Goal: Information Seeking & Learning: Learn about a topic

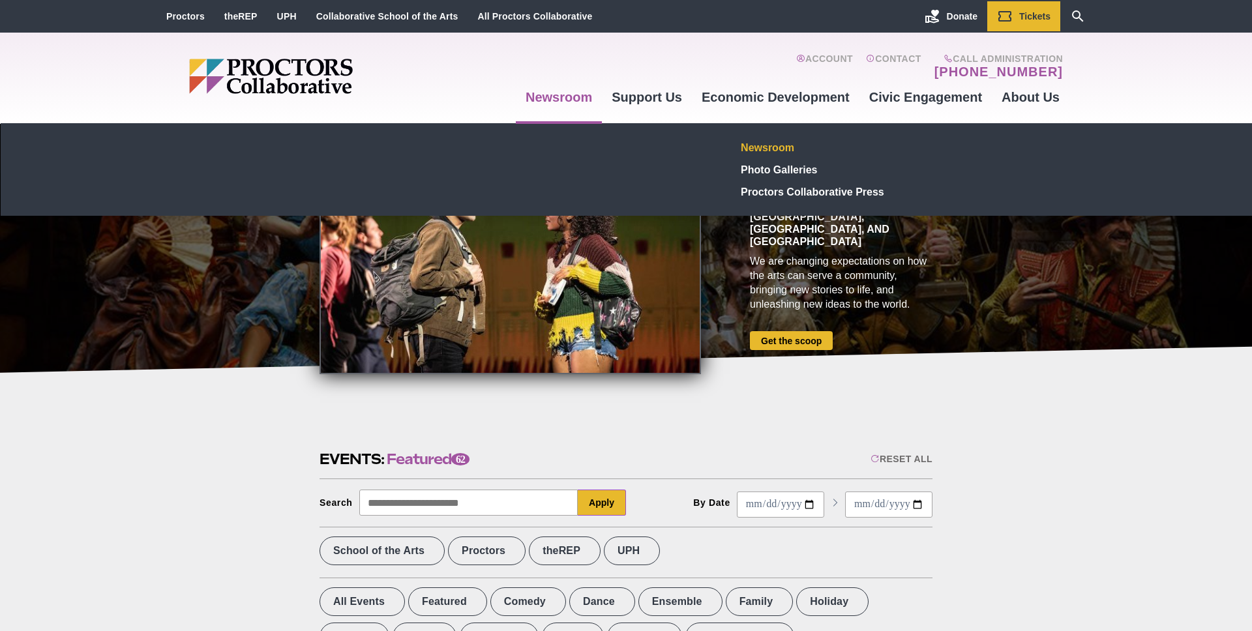
click at [768, 148] on link "Newsroom" at bounding box center [831, 147] width 190 height 22
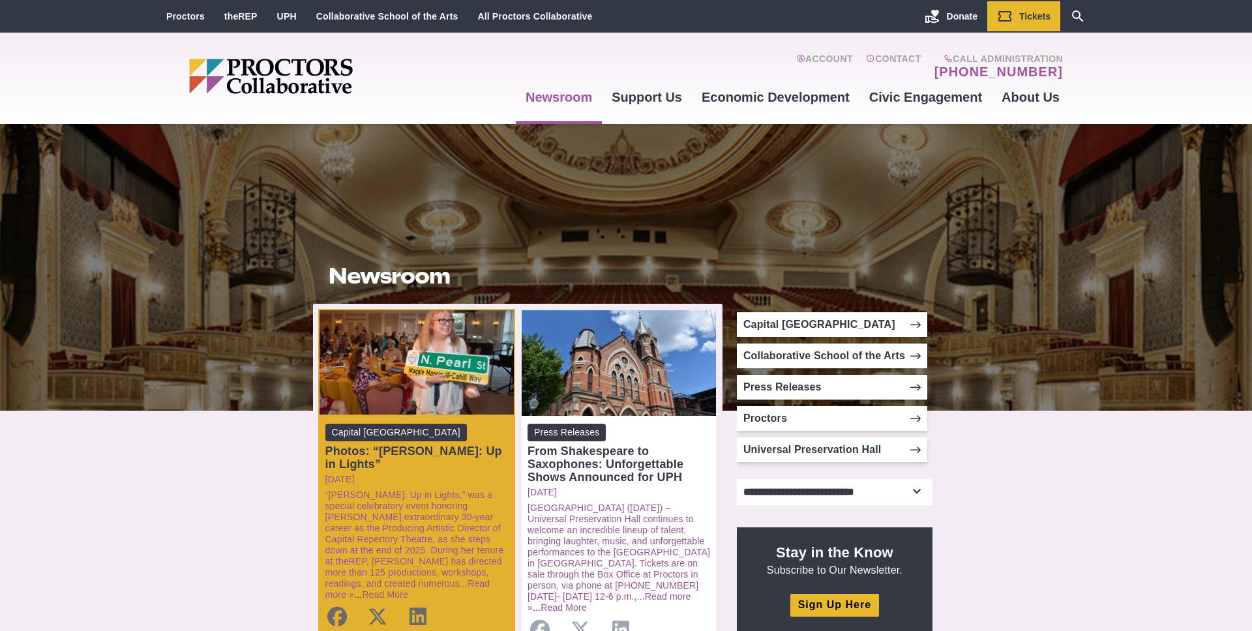
click at [409, 458] on div "Photos: “[PERSON_NAME]: Up in Lights”" at bounding box center [416, 458] width 183 height 26
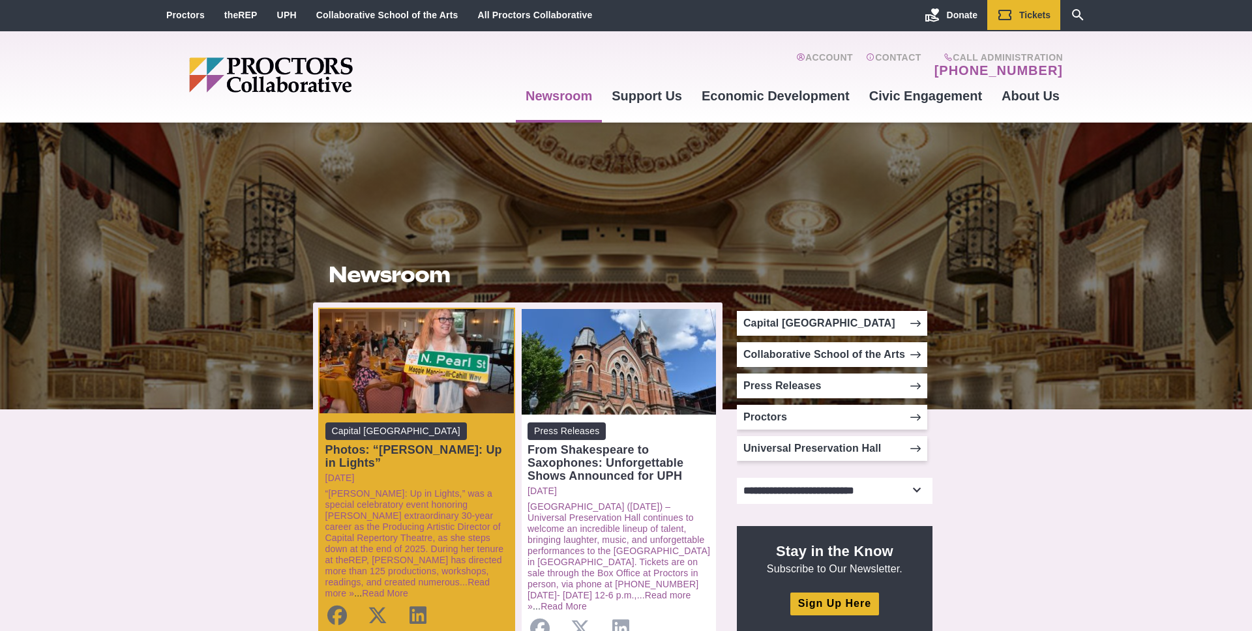
scroll to position [151, 0]
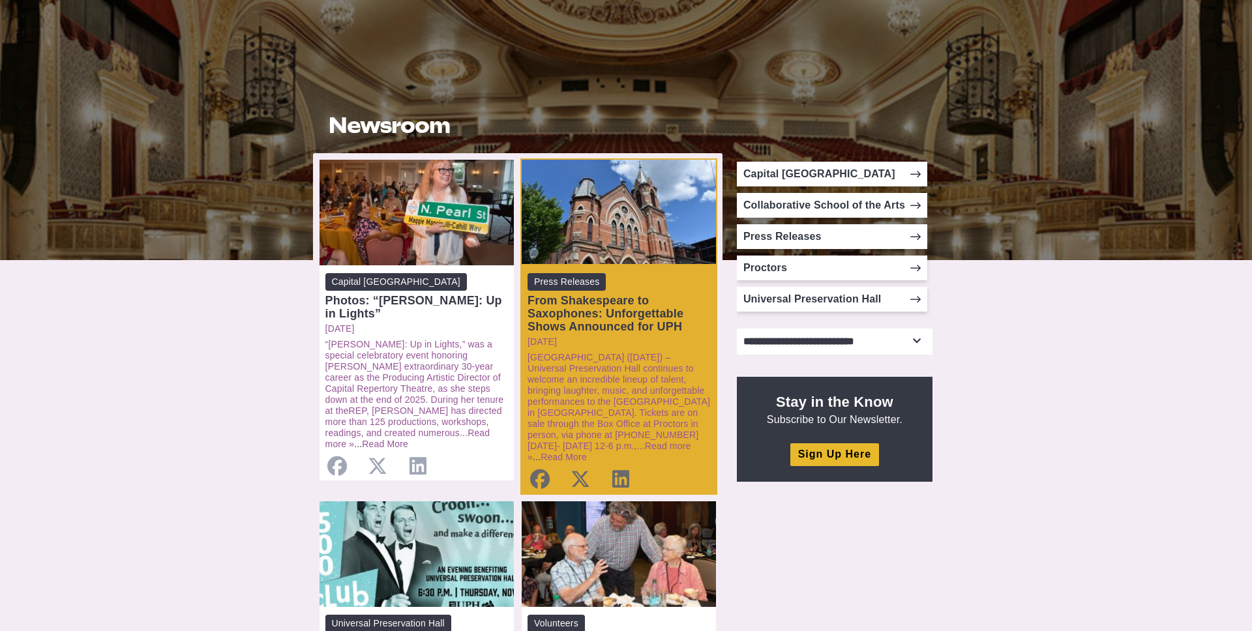
click at [644, 320] on div "From Shakespeare to Saxophones: Unforgettable Shows Announced for UPH" at bounding box center [619, 313] width 183 height 39
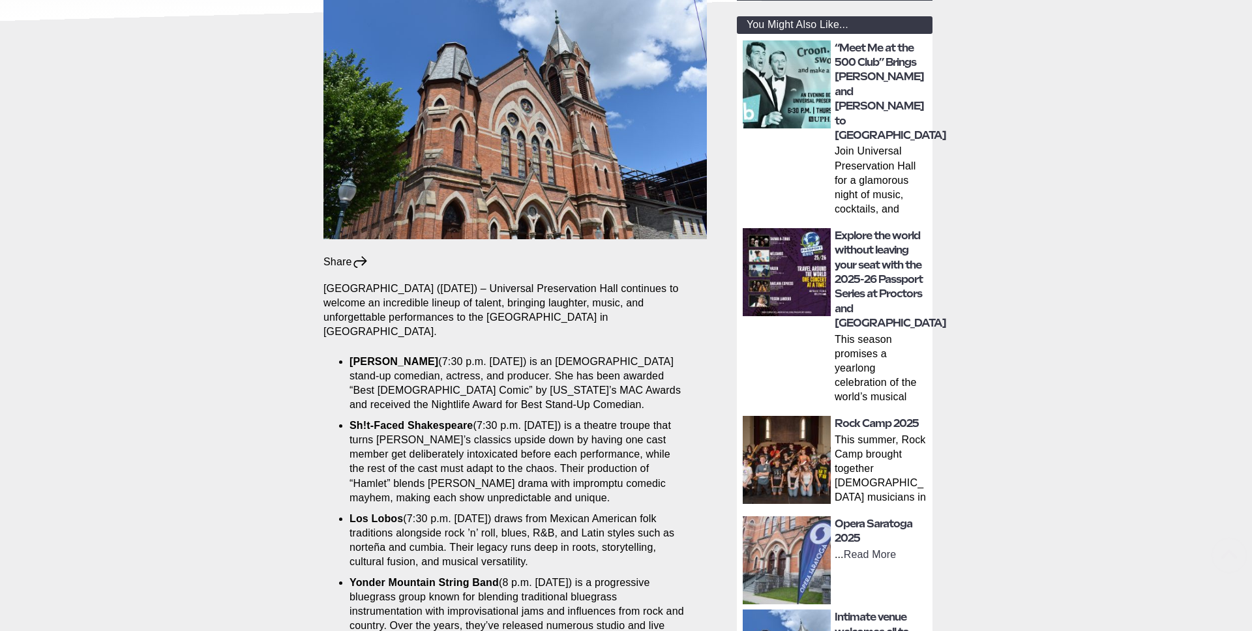
scroll to position [350, 0]
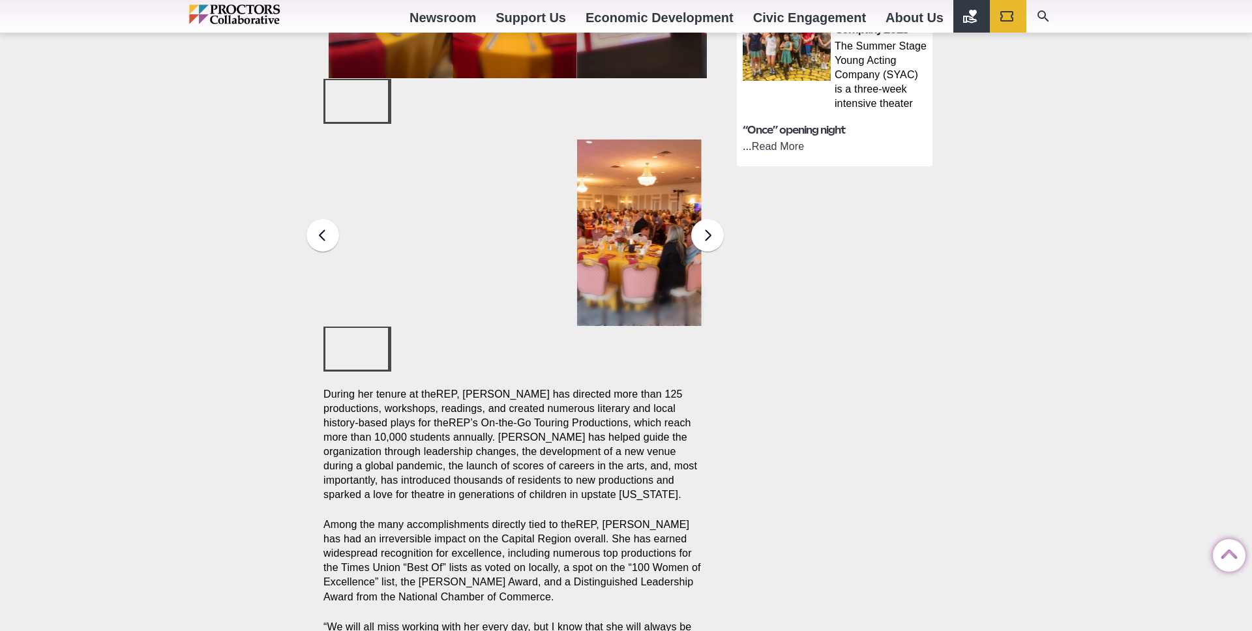
scroll to position [426, 0]
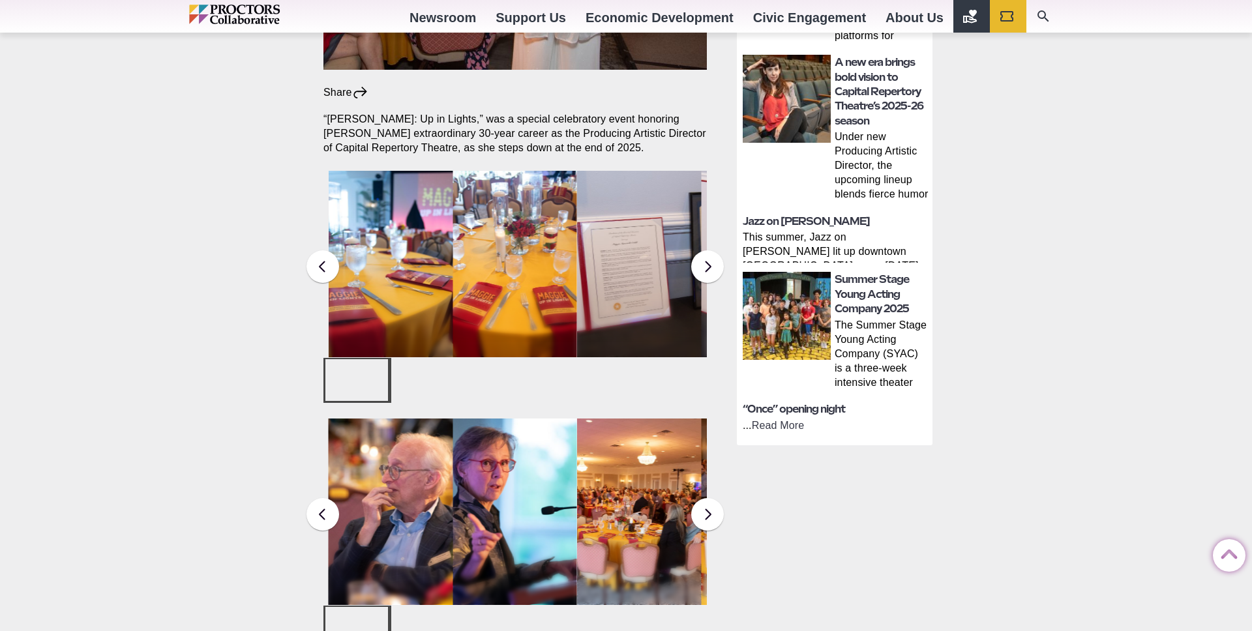
click at [421, 235] on figcaption "Maggie Up in Lights, a gala honoring Maggie Mancinelli-Cahill’s 30-year career …" at bounding box center [391, 264] width 125 height 186
click at [559, 232] on figcaption "Maggie Up in Lights, a gala honoring Maggie Mancinelli-Cahill’s 30-year career …" at bounding box center [515, 264] width 125 height 186
click at [394, 256] on figcaption "Maggie Up in Lights, a gala honoring Maggie Mancinelli-Cahill’s 30-year career …" at bounding box center [391, 264] width 125 height 186
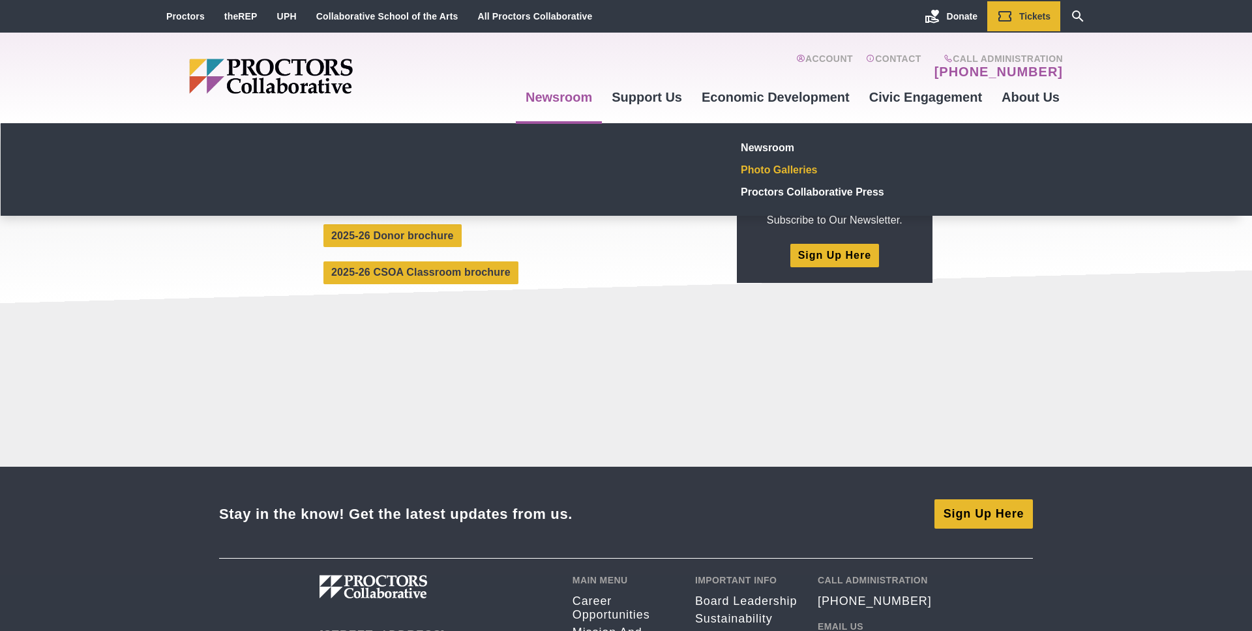
click at [779, 174] on link "Photo Galleries" at bounding box center [831, 169] width 190 height 22
